Goal: Check status: Check status

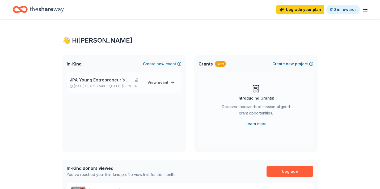
click at [129, 81] on span "JPA Young Entrepreneur’s Christmas Market" at bounding box center [101, 80] width 63 height 6
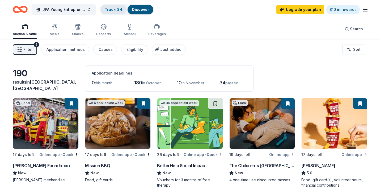
click at [116, 10] on link "Track · 34" at bounding box center [114, 9] width 18 height 5
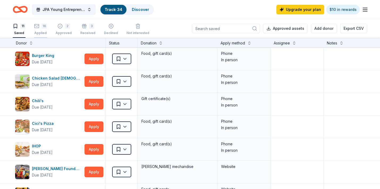
click at [38, 25] on icon "button" at bounding box center [36, 25] width 5 height 5
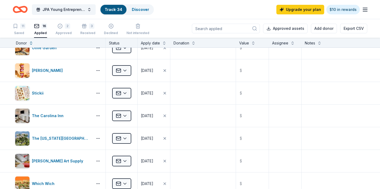
scroll to position [195, 0]
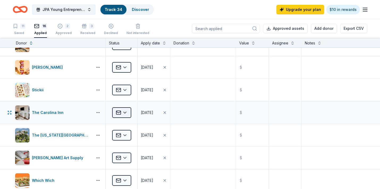
click at [125, 112] on html "JPA Young Entrepreneur’s Christmas Market Track · 34 Discover Upgrade your plan…" at bounding box center [190, 94] width 380 height 189
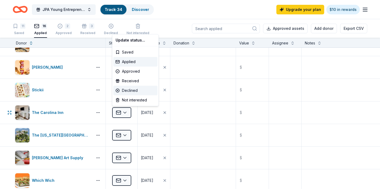
click at [129, 91] on div "Declined" at bounding box center [135, 91] width 44 height 10
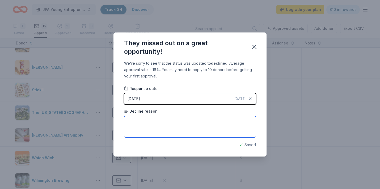
click at [140, 122] on textarea at bounding box center [190, 126] width 132 height 21
type textarea "Said that they had reached their donation limit for the year."
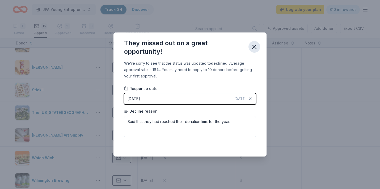
click at [256, 46] on icon "button" at bounding box center [254, 46] width 7 height 7
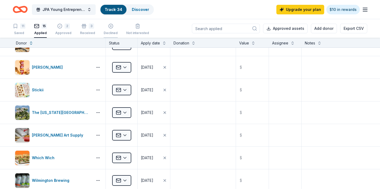
click at [105, 26] on div "button" at bounding box center [111, 22] width 14 height 5
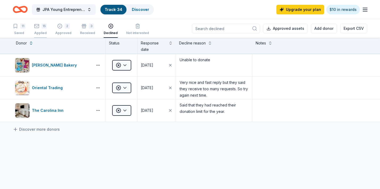
click at [39, 29] on div "15 Applied" at bounding box center [40, 29] width 13 height 12
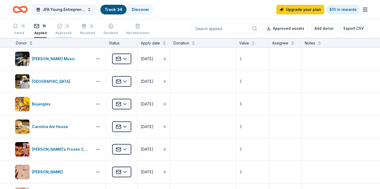
click at [65, 29] on div "2 Approved" at bounding box center [63, 29] width 16 height 12
